Goal: Information Seeking & Learning: Understand process/instructions

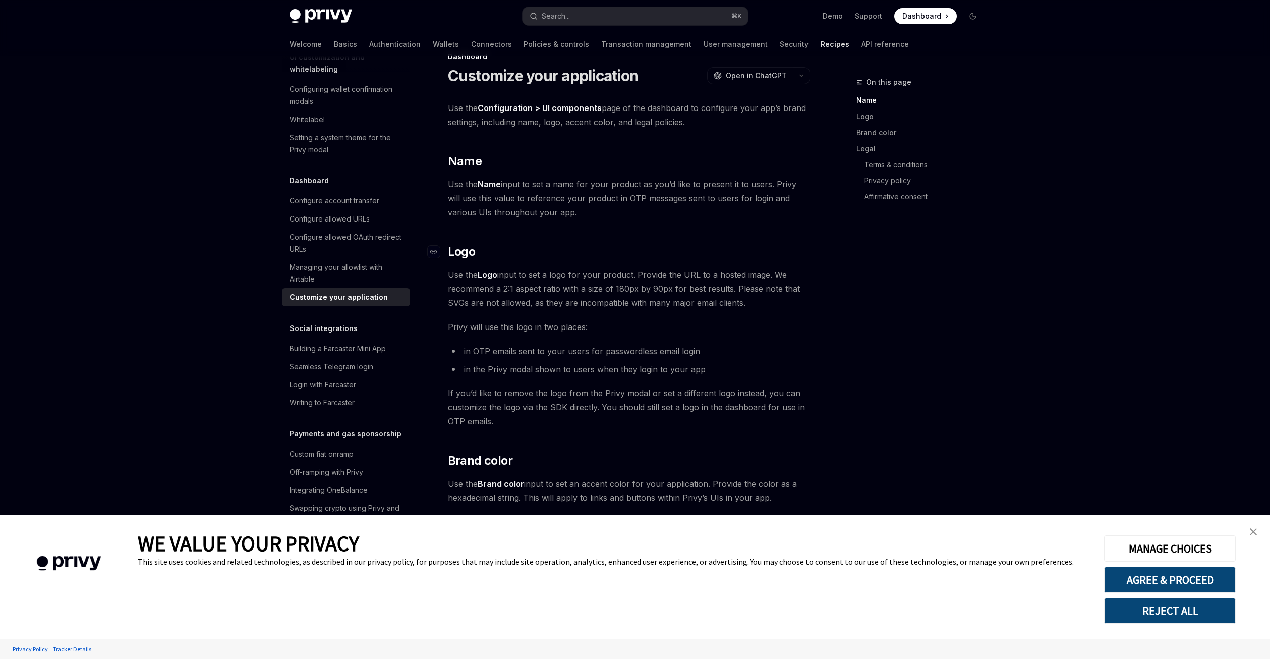
scroll to position [77, 0]
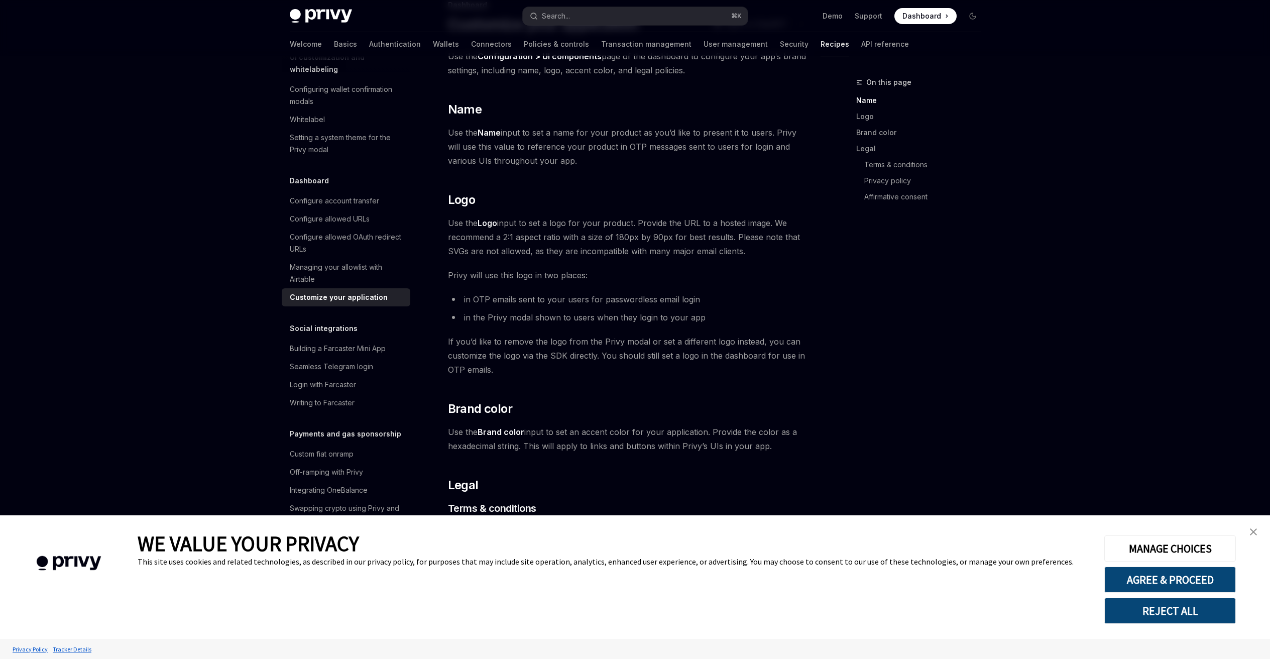
click at [1250, 533] on img "close banner" at bounding box center [1253, 531] width 7 height 7
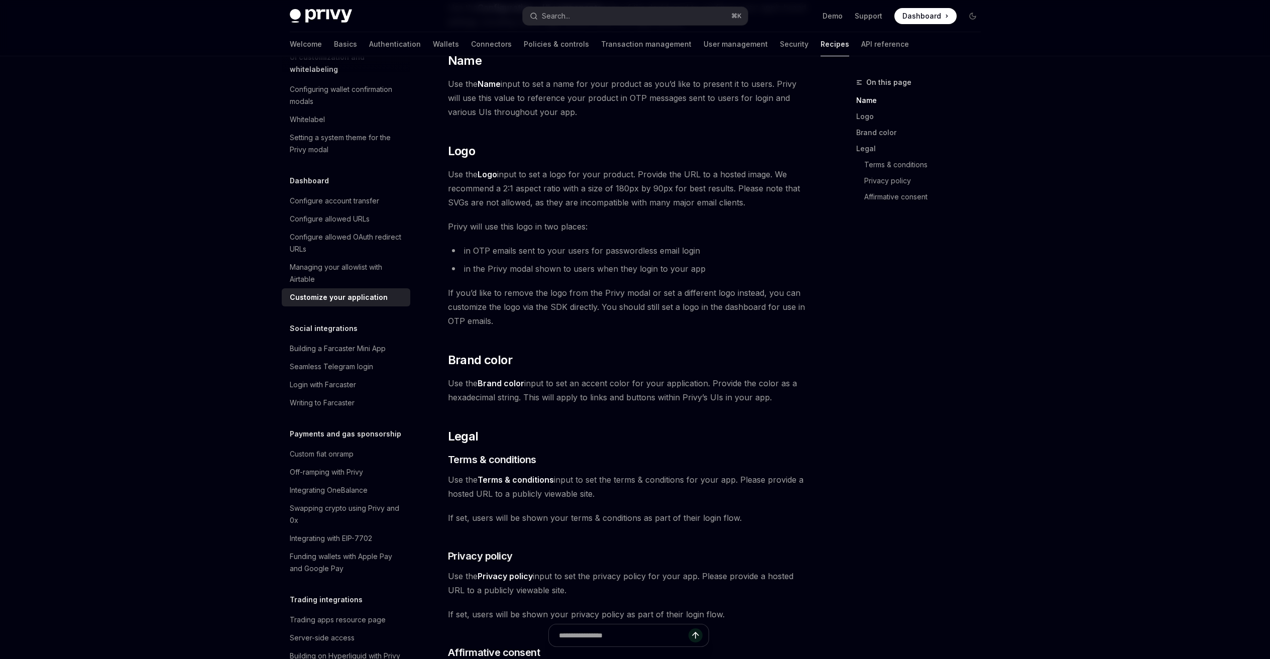
scroll to position [0, 0]
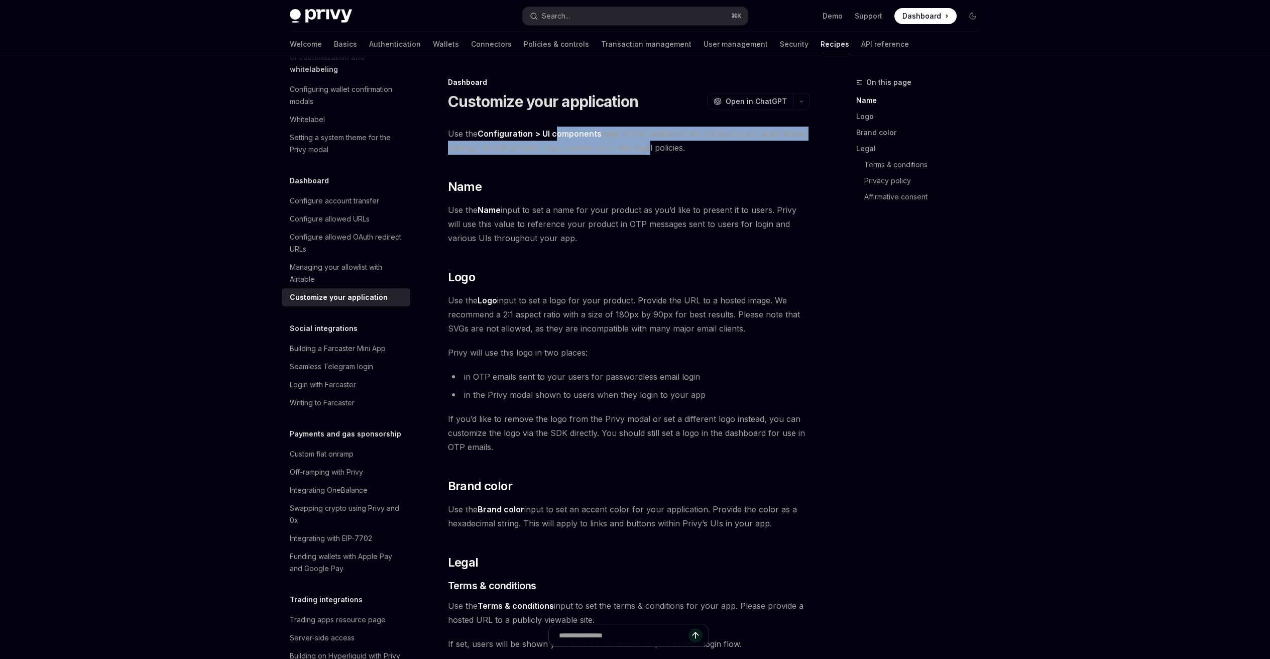
drag, startPoint x: 591, startPoint y: 139, endPoint x: 655, endPoint y: 151, distance: 64.5
click at [653, 150] on span "Use the Configuration > UI components page of the dashboard to configure your a…" at bounding box center [629, 141] width 362 height 28
click at [655, 151] on span "Use the Configuration > UI components page of the dashboard to configure your a…" at bounding box center [629, 141] width 362 height 28
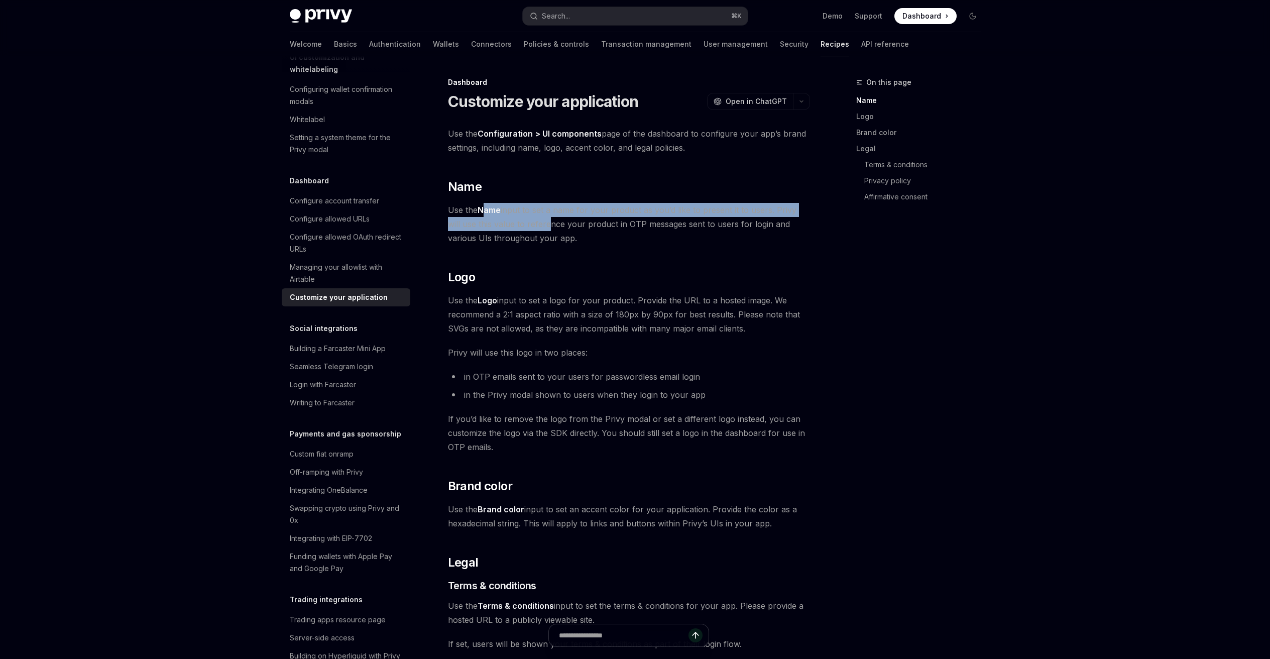
drag, startPoint x: 486, startPoint y: 208, endPoint x: 529, endPoint y: 228, distance: 47.6
click at [529, 228] on span "Use the Name input to set a name for your product as you’d like to present it t…" at bounding box center [629, 224] width 362 height 42
click at [531, 231] on span "Use the Name input to set a name for your product as you’d like to present it t…" at bounding box center [629, 224] width 362 height 42
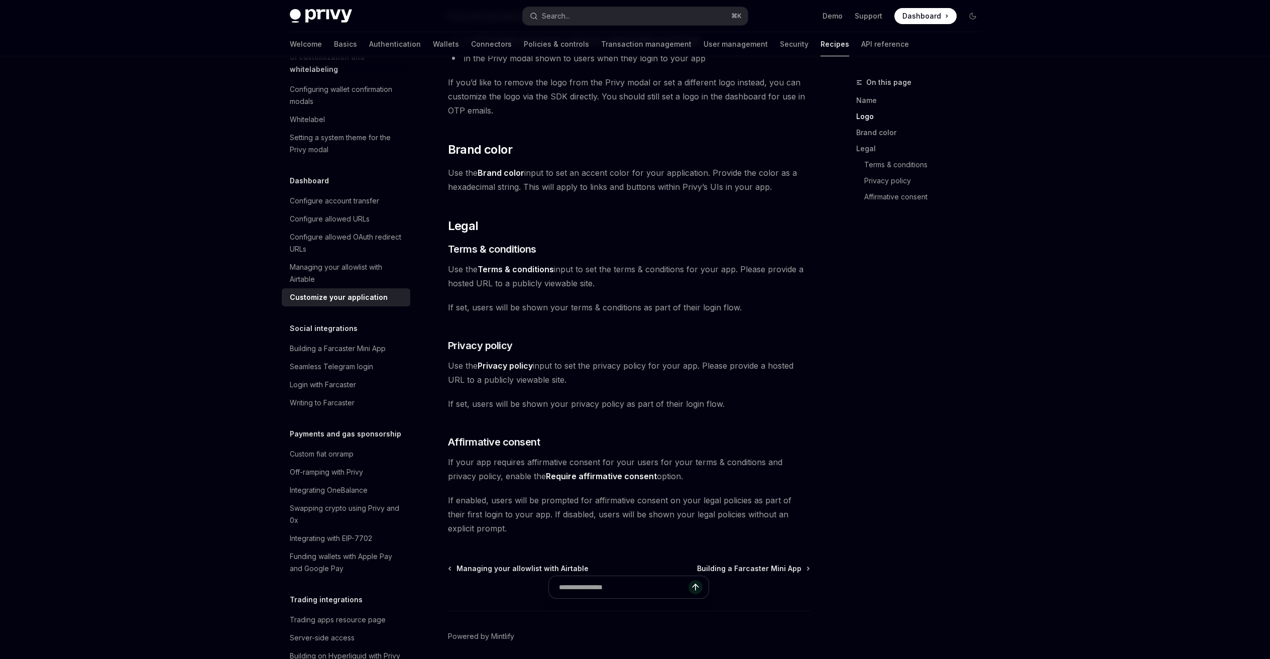
scroll to position [375, 0]
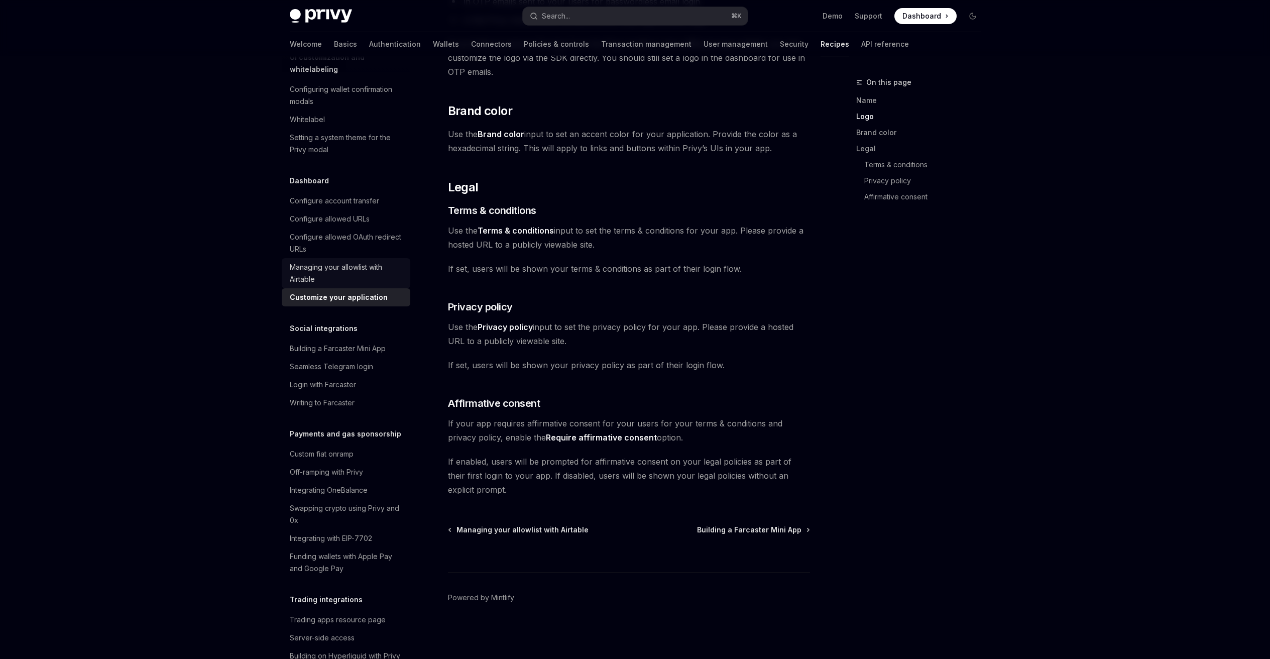
click at [323, 285] on div "Managing your allowlist with Airtable" at bounding box center [347, 273] width 114 height 24
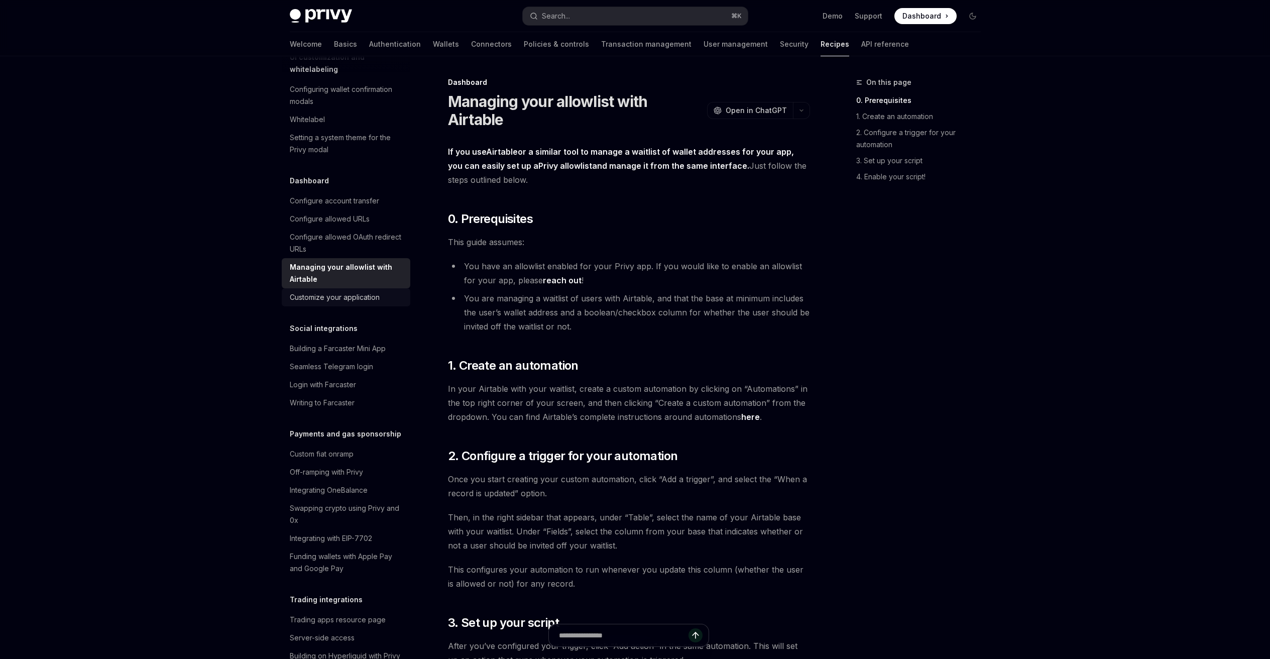
click at [330, 303] on div "Customize your application" at bounding box center [335, 297] width 90 height 12
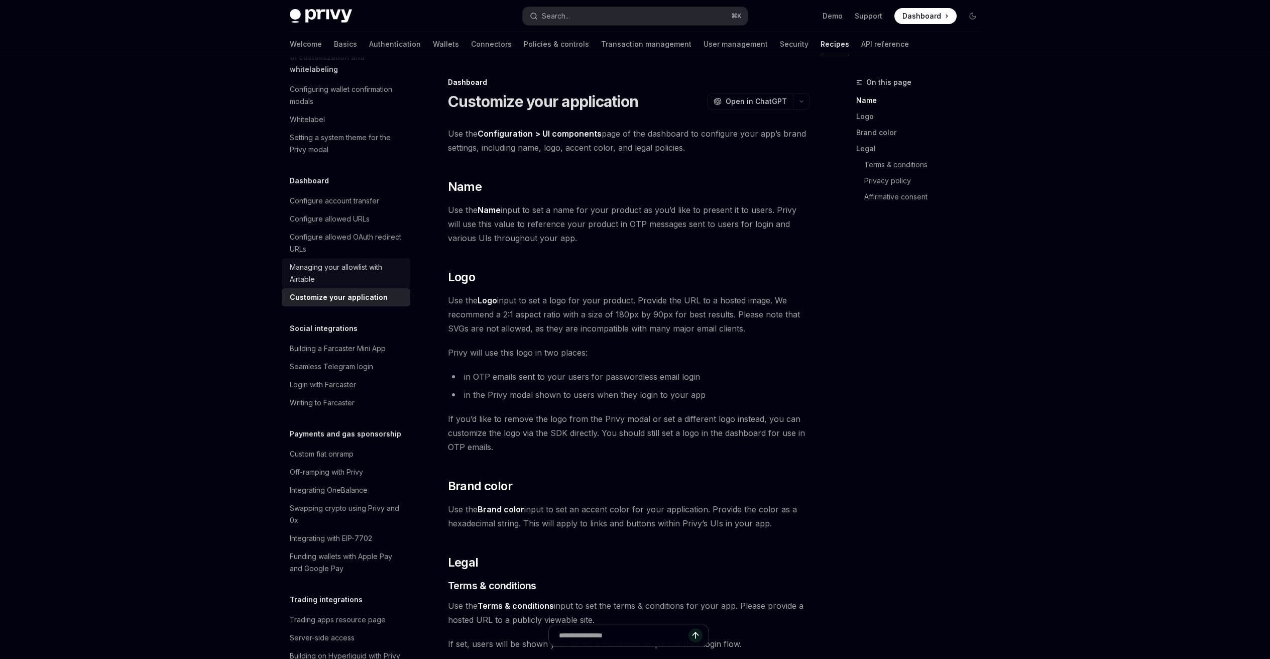
click at [336, 285] on div "Managing your allowlist with Airtable" at bounding box center [347, 273] width 114 height 24
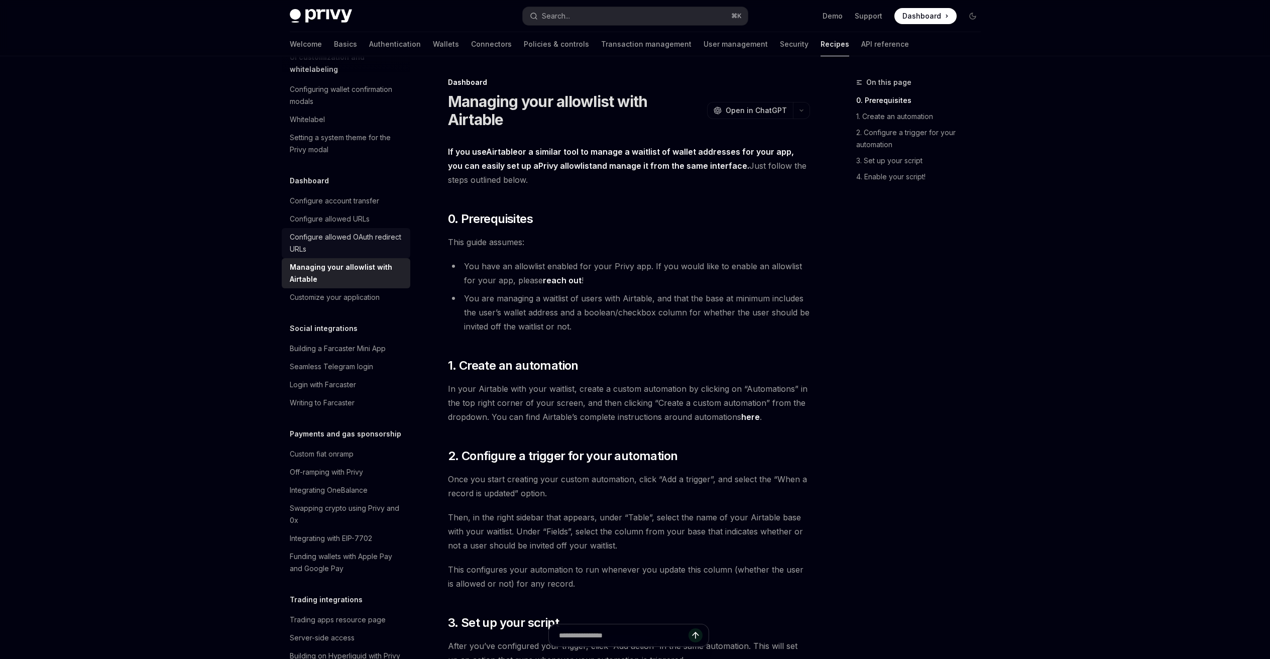
click at [337, 255] on div "Configure allowed OAuth redirect URLs" at bounding box center [347, 243] width 114 height 24
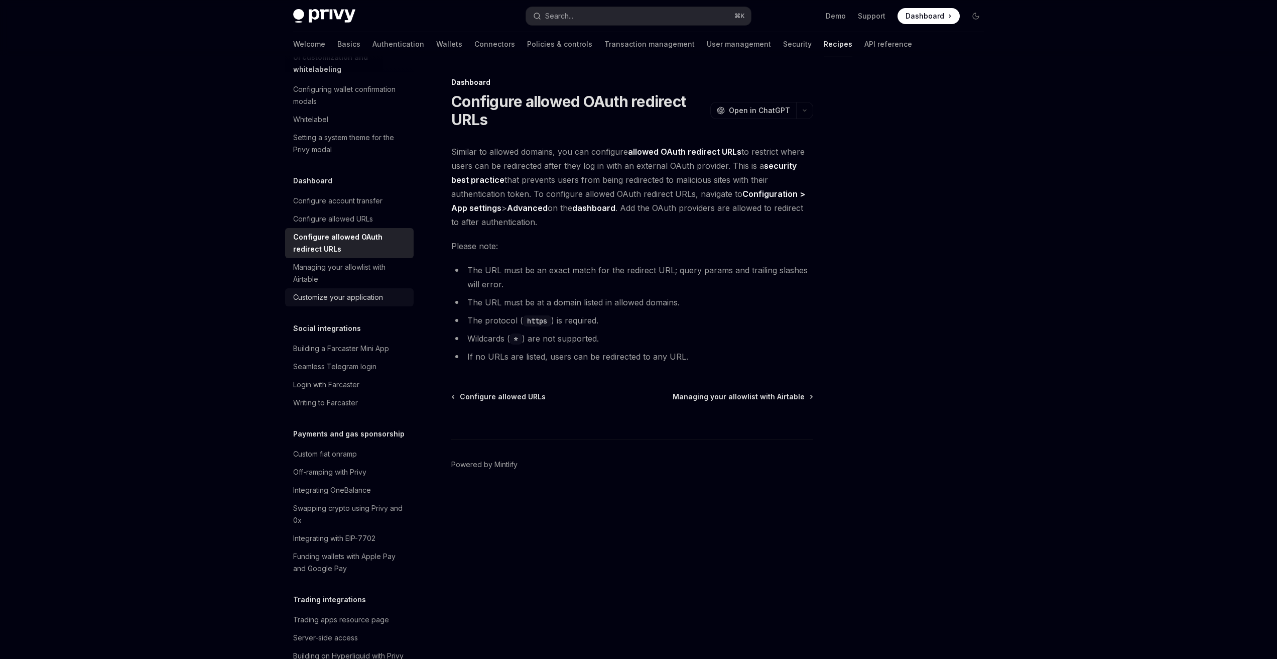
click at [352, 303] on div "Customize your application" at bounding box center [338, 297] width 90 height 12
type textarea "*"
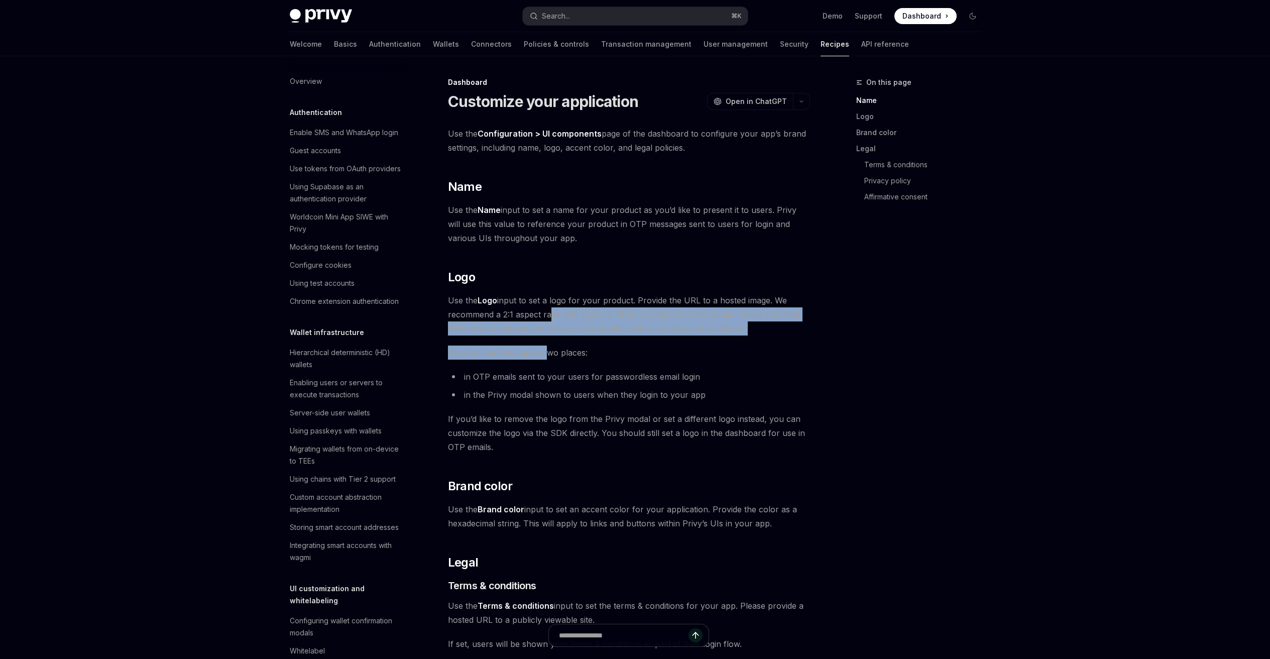
drag, startPoint x: 543, startPoint y: 307, endPoint x: 545, endPoint y: 348, distance: 41.2
click at [545, 348] on div "Use the Configuration > UI components page of the dashboard to configure your a…" at bounding box center [629, 499] width 362 height 745
click at [545, 350] on span "Privy will use this logo in two places:" at bounding box center [629, 352] width 362 height 14
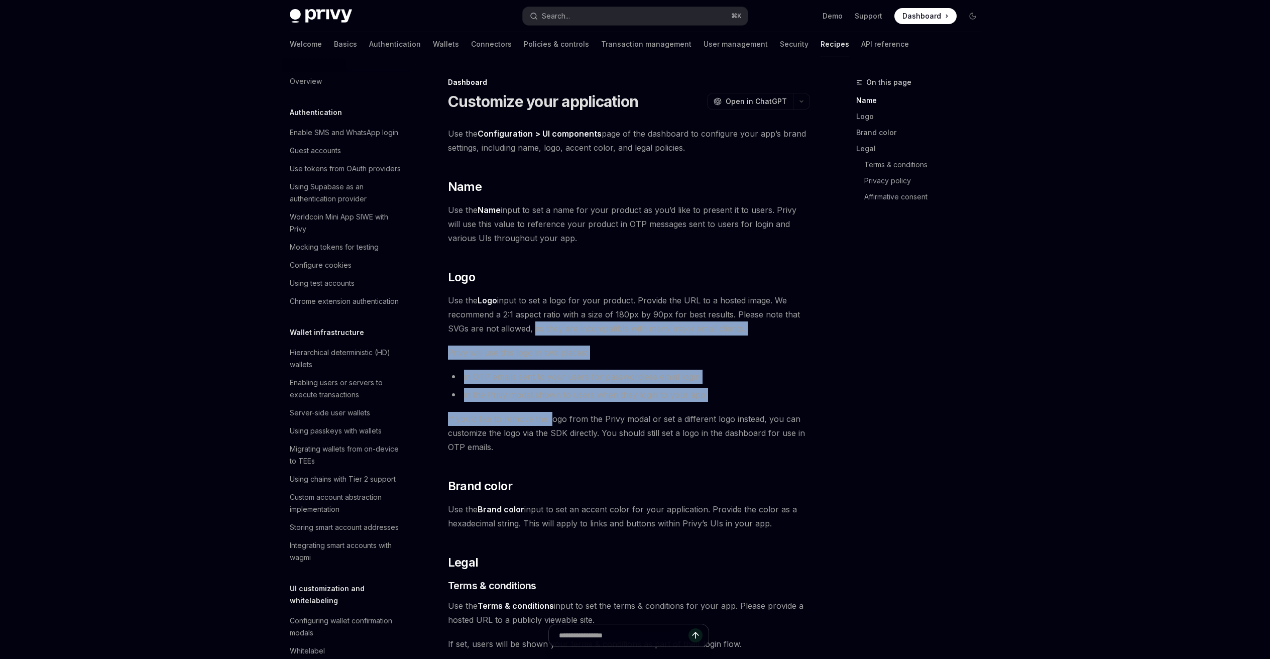
drag, startPoint x: 530, startPoint y: 330, endPoint x: 551, endPoint y: 425, distance: 97.2
click at [549, 416] on div "Use the Configuration > UI components page of the dashboard to configure your a…" at bounding box center [629, 499] width 362 height 745
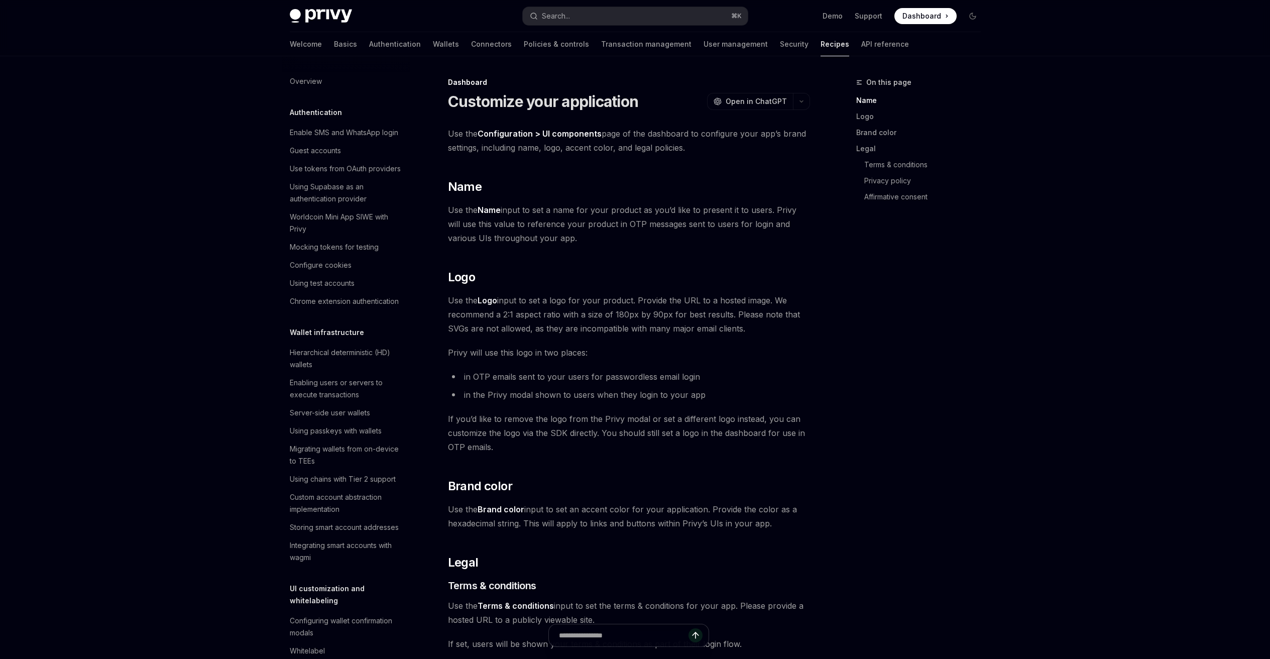
click at [551, 426] on span "If you’d like to remove the logo from the Privy modal or set a different logo i…" at bounding box center [629, 433] width 362 height 42
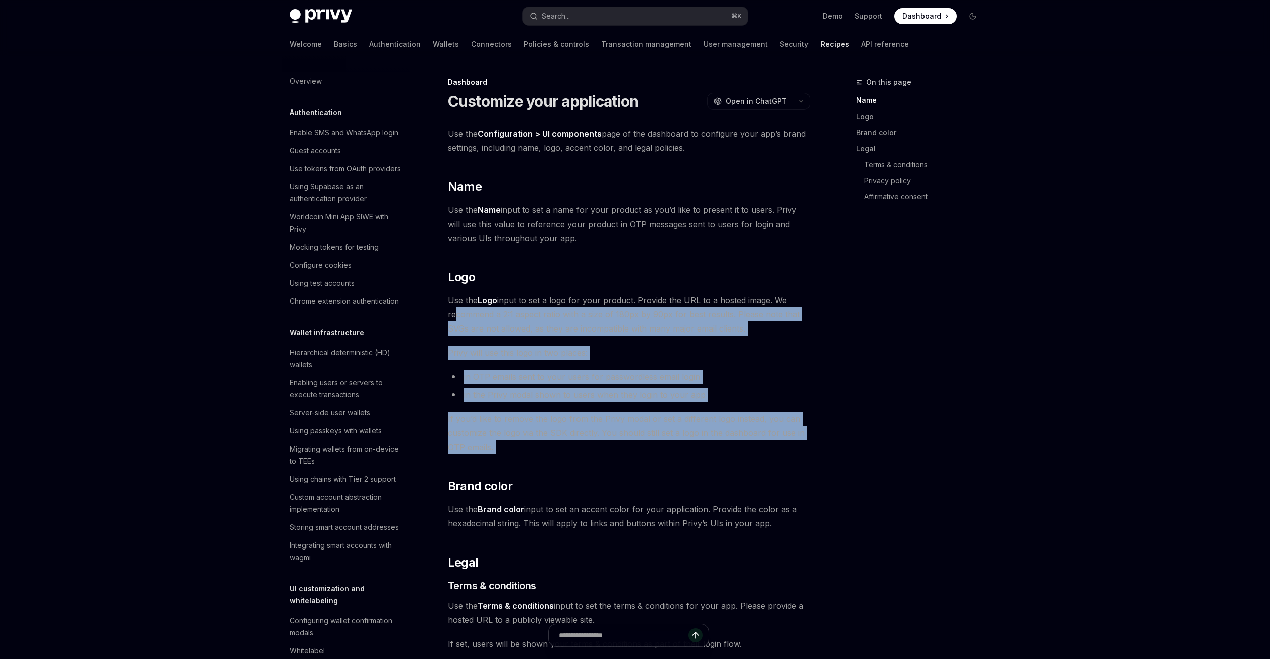
drag, startPoint x: 504, startPoint y: 456, endPoint x: 450, endPoint y: 311, distance: 155.0
click at [450, 311] on div "Use the Configuration > UI components page of the dashboard to configure your a…" at bounding box center [629, 499] width 362 height 745
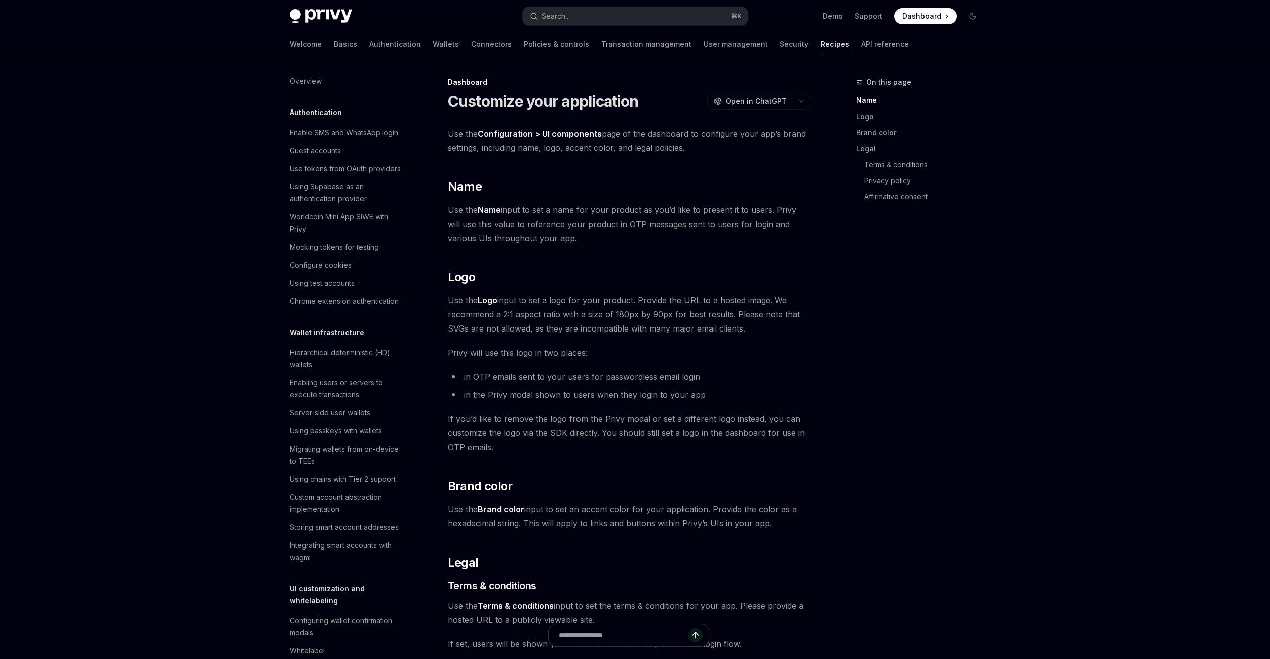
click at [558, 319] on span "Use the Logo input to set a logo for your product. Provide the URL to a hosted …" at bounding box center [629, 314] width 362 height 42
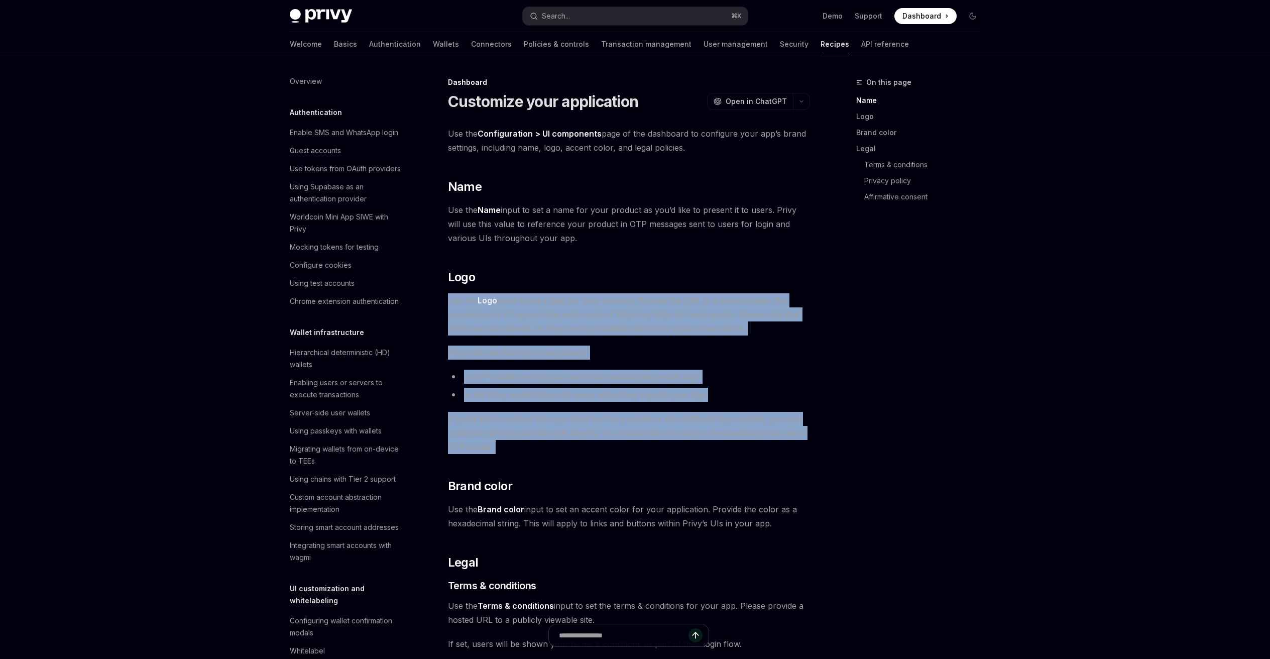
drag, startPoint x: 447, startPoint y: 297, endPoint x: 553, endPoint y: 460, distance: 194.7
click at [551, 456] on div "Use the Configuration > UI components page of the dashboard to configure your a…" at bounding box center [629, 499] width 362 height 745
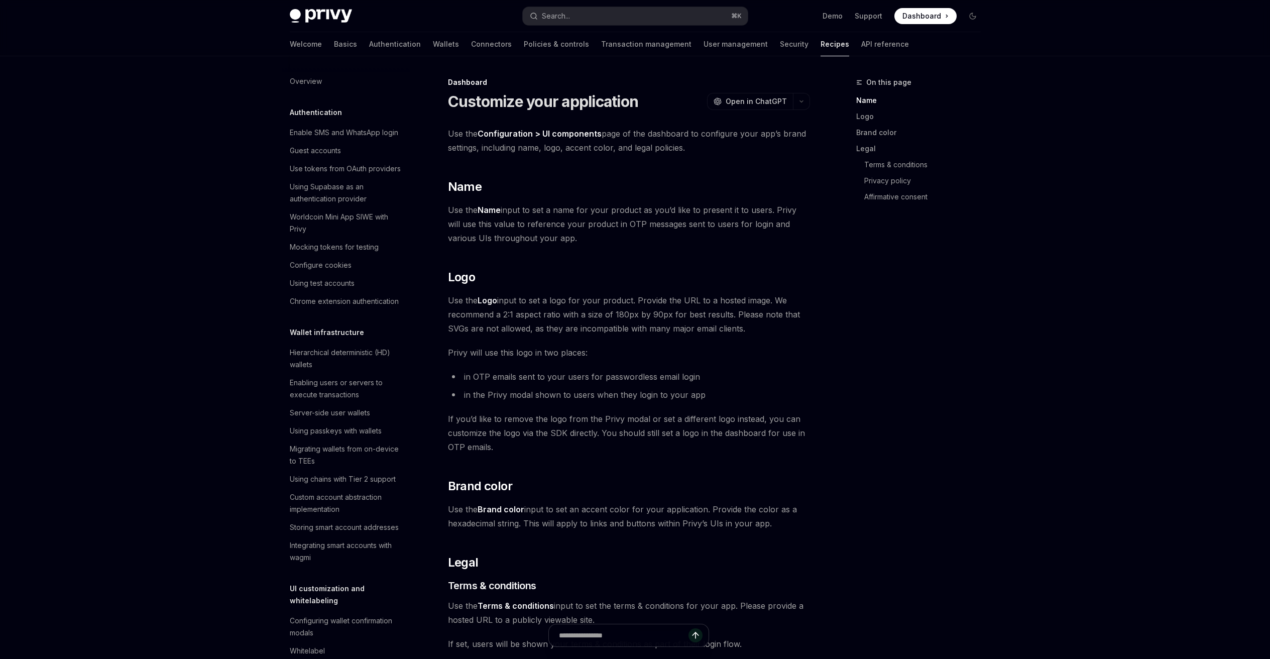
click at [553, 460] on div "Use the Configuration > UI components page of the dashboard to configure your a…" at bounding box center [629, 499] width 362 height 745
